Goal: Complete application form

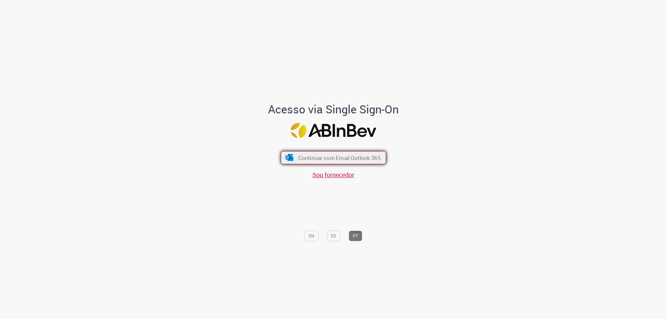
click at [317, 160] on span "Continuar com Email Outlook 365" at bounding box center [339, 157] width 83 height 7
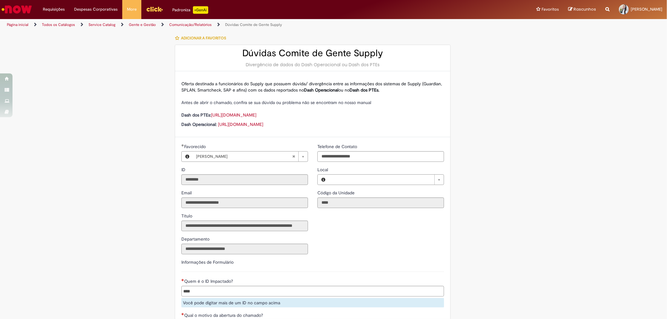
type input "**********"
